Goal: Check status: Check status

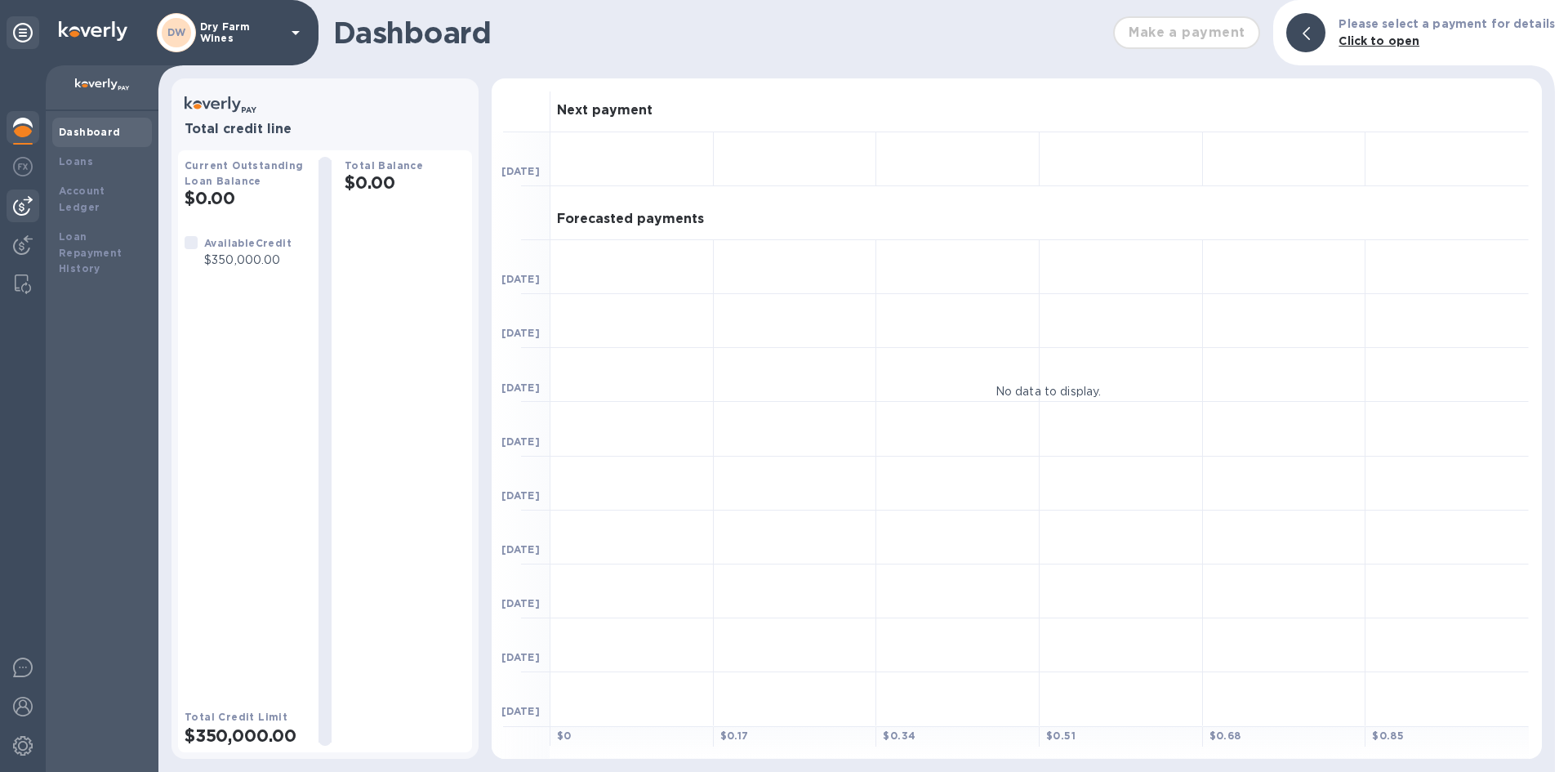
click at [30, 197] on img at bounding box center [23, 206] width 20 height 20
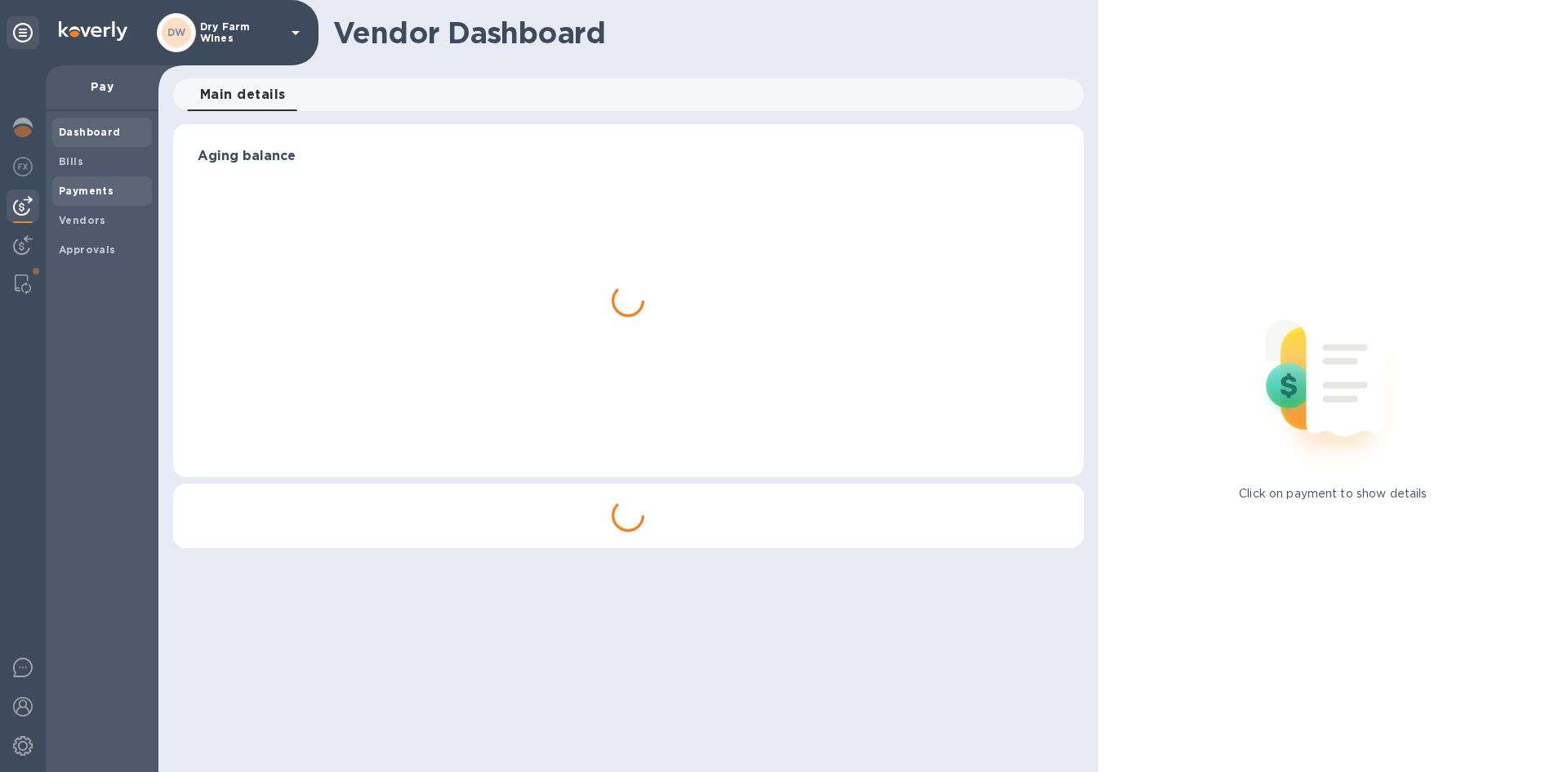
click at [66, 190] on b "Payments" at bounding box center [86, 191] width 54 height 12
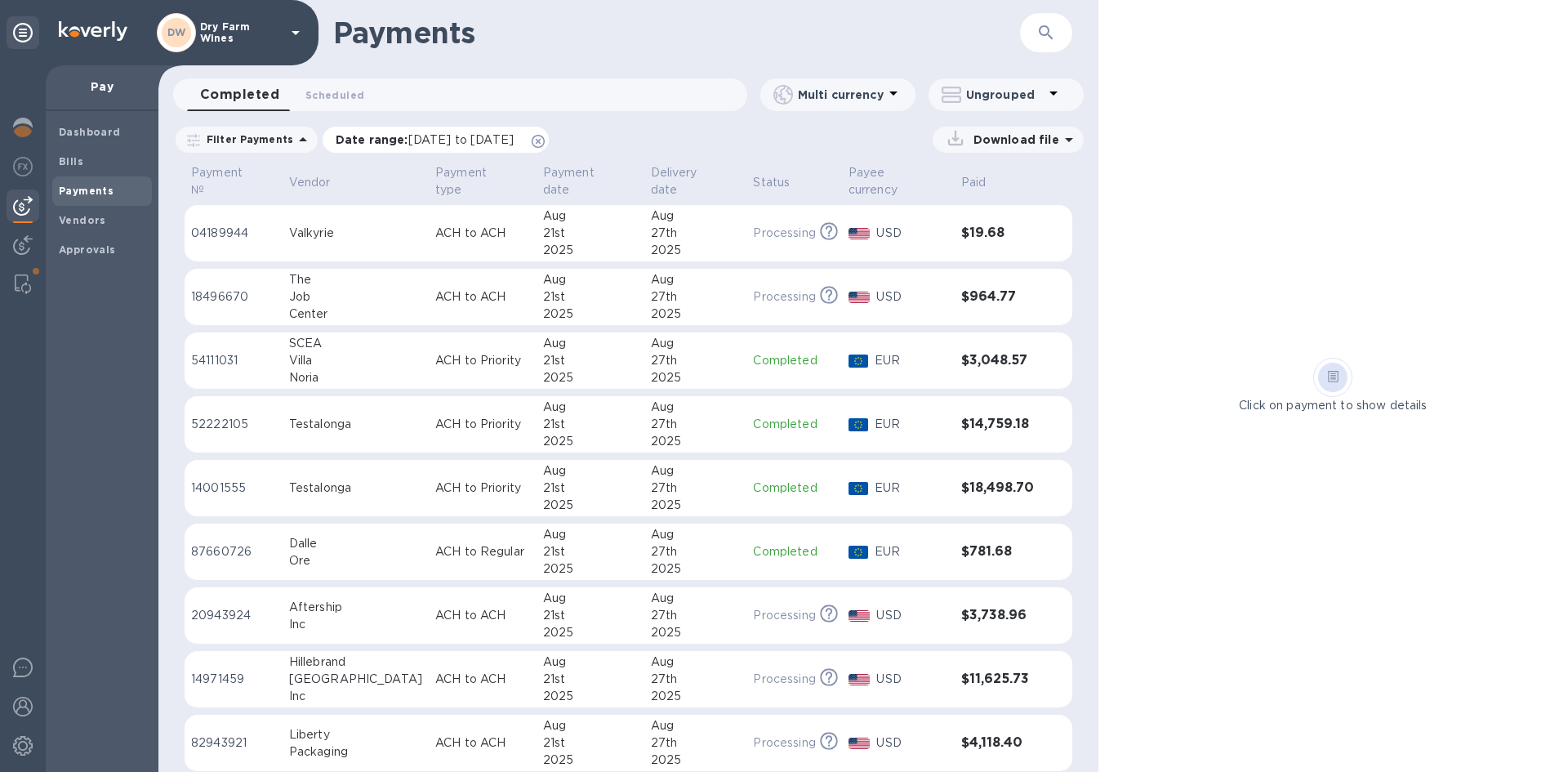
click at [530, 131] on span "Date range : [DATE] to [DATE]" at bounding box center [433, 139] width 194 height 16
click at [545, 135] on icon at bounding box center [538, 141] width 13 height 13
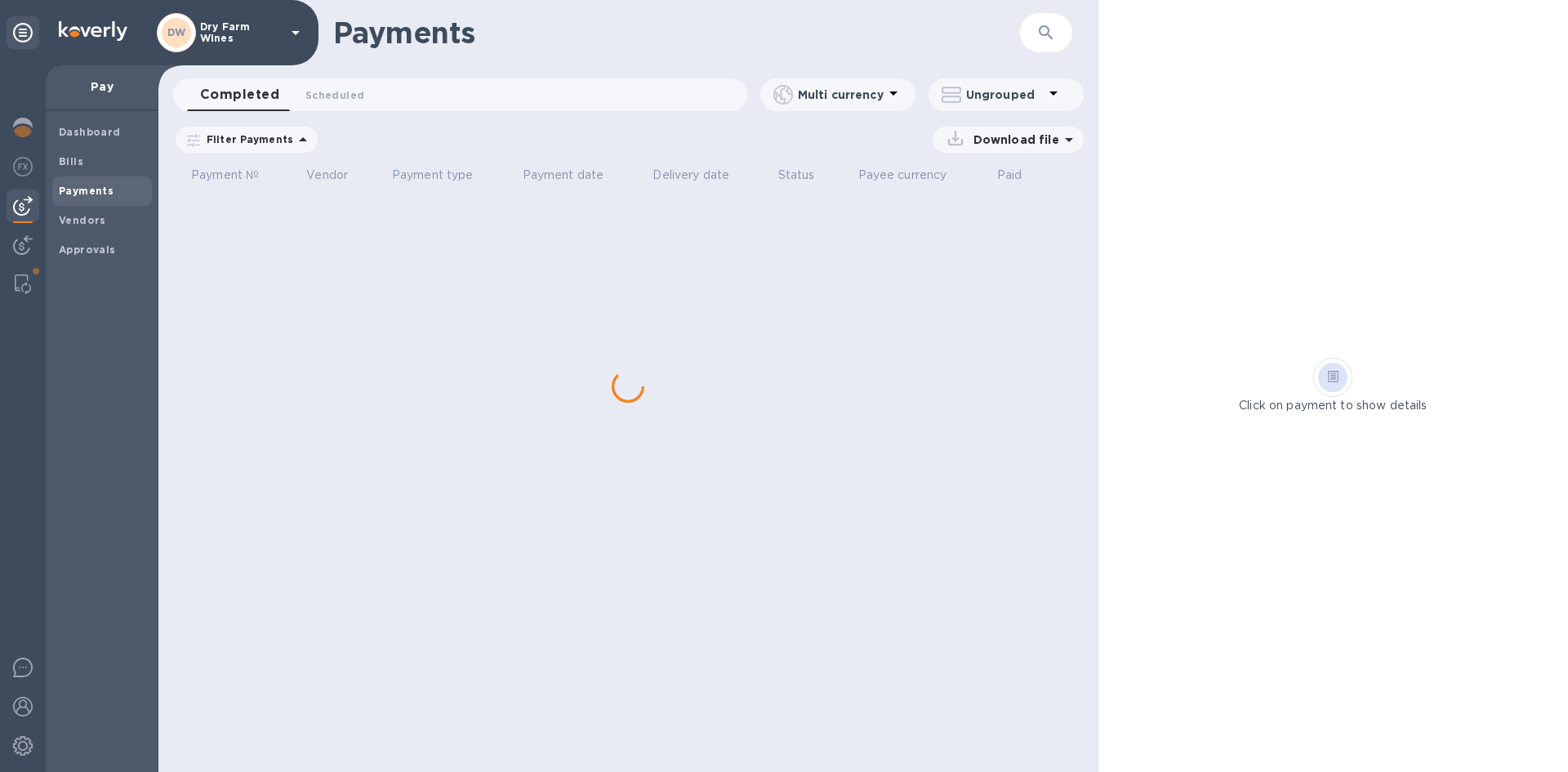
click at [1039, 37] on icon "button" at bounding box center [1046, 33] width 20 height 20
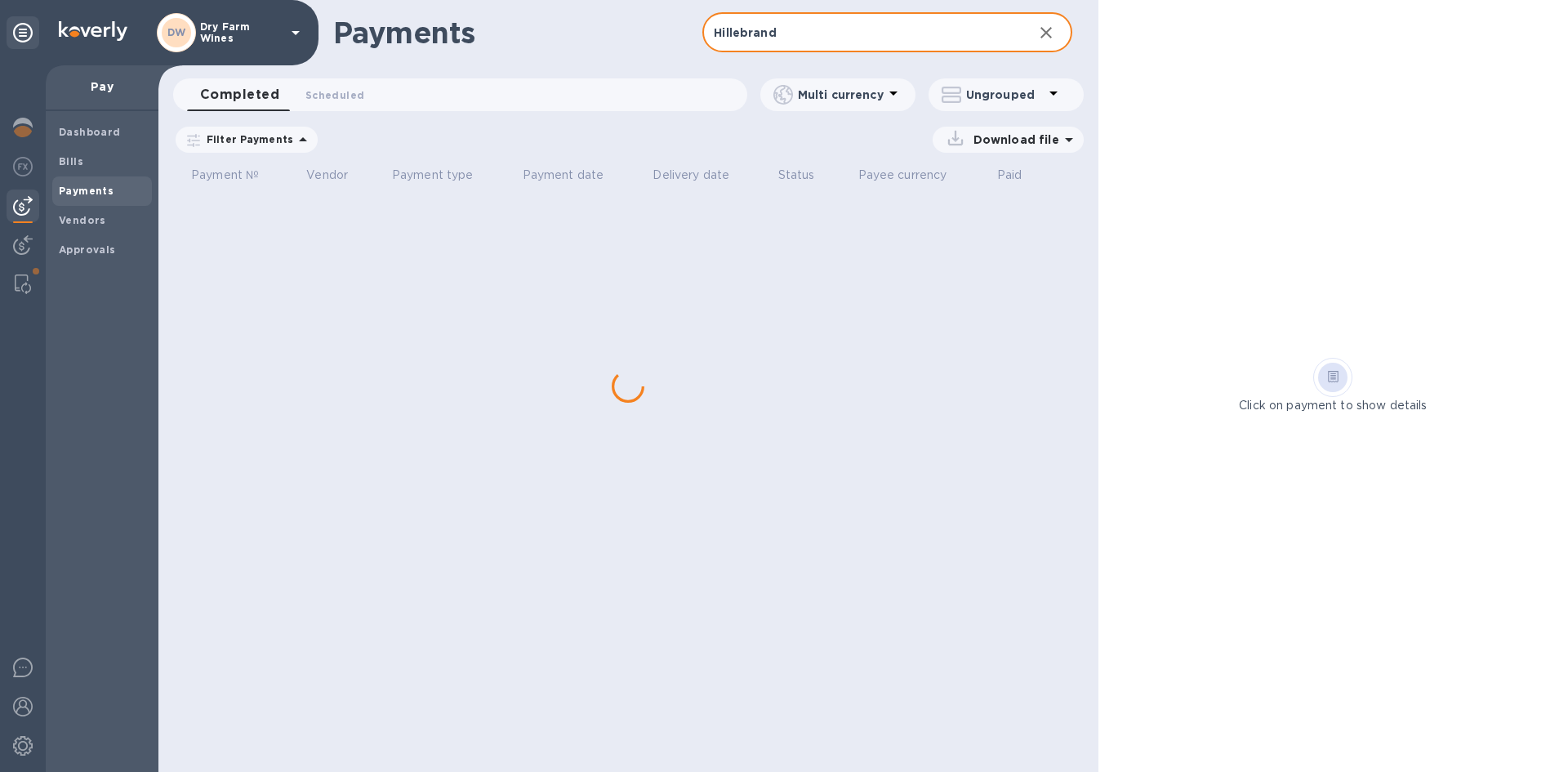
type input "Hillebrand"
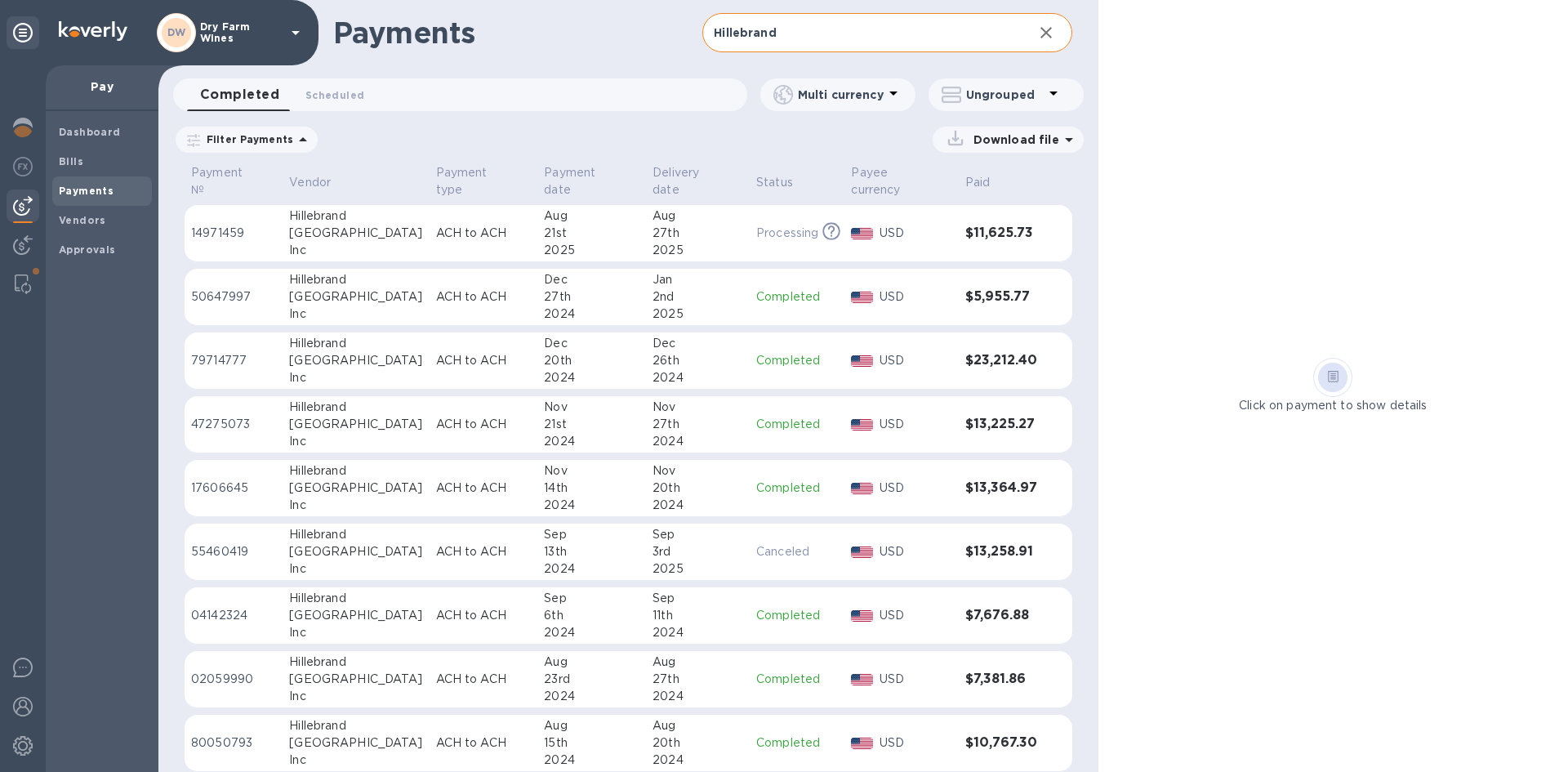
click at [334, 208] on div "Hillebrand" at bounding box center [355, 216] width 133 height 17
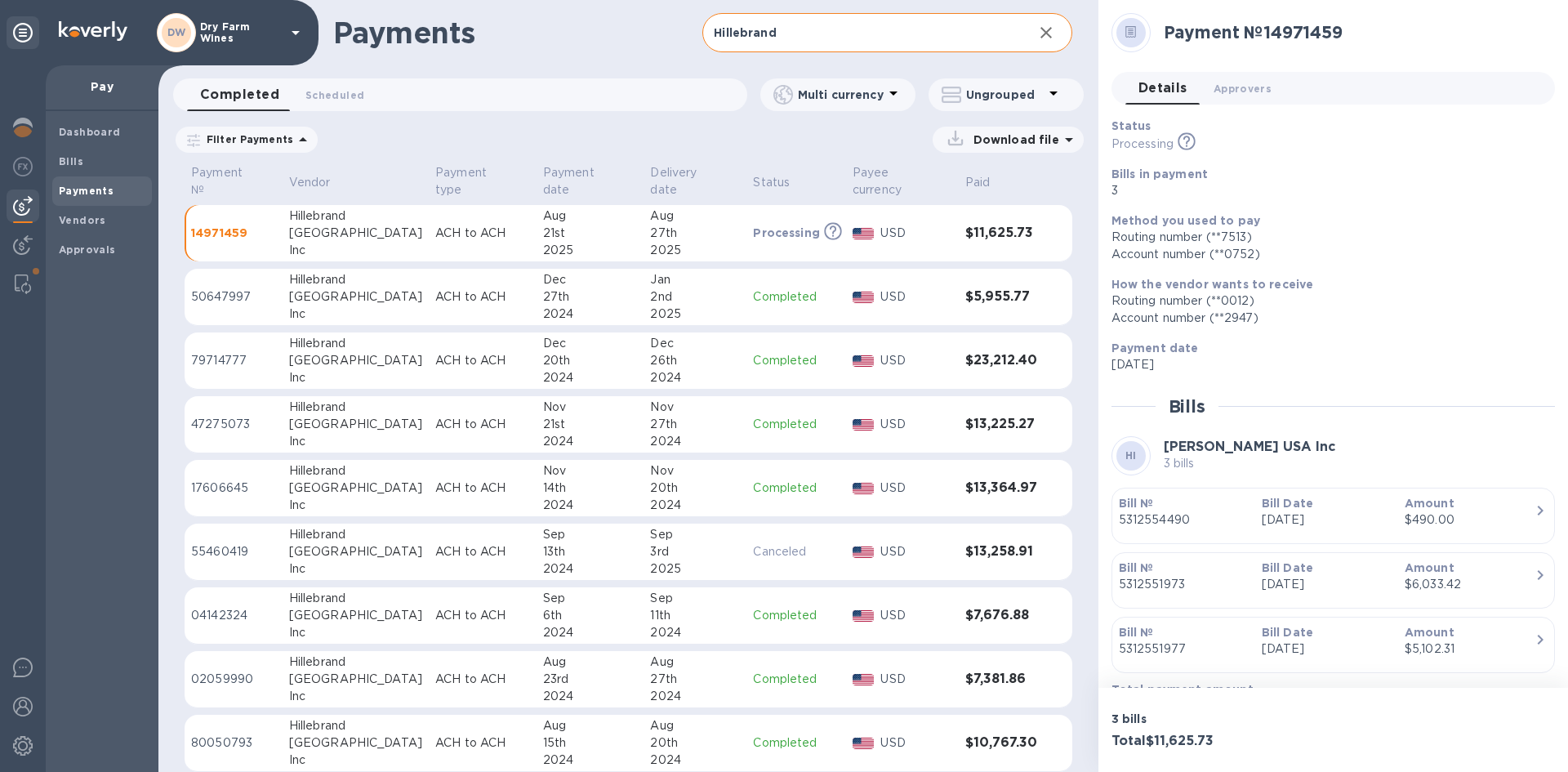
scroll to position [40, 0]
